Goal: Task Accomplishment & Management: Manage account settings

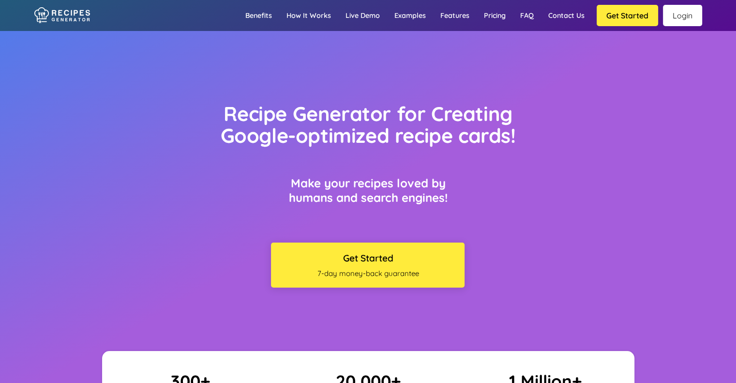
click at [691, 20] on link "Login" at bounding box center [682, 15] width 39 height 21
click at [680, 19] on link "Login" at bounding box center [682, 15] width 39 height 21
click at [684, 13] on link "Login" at bounding box center [682, 15] width 39 height 21
